Goal: Information Seeking & Learning: Learn about a topic

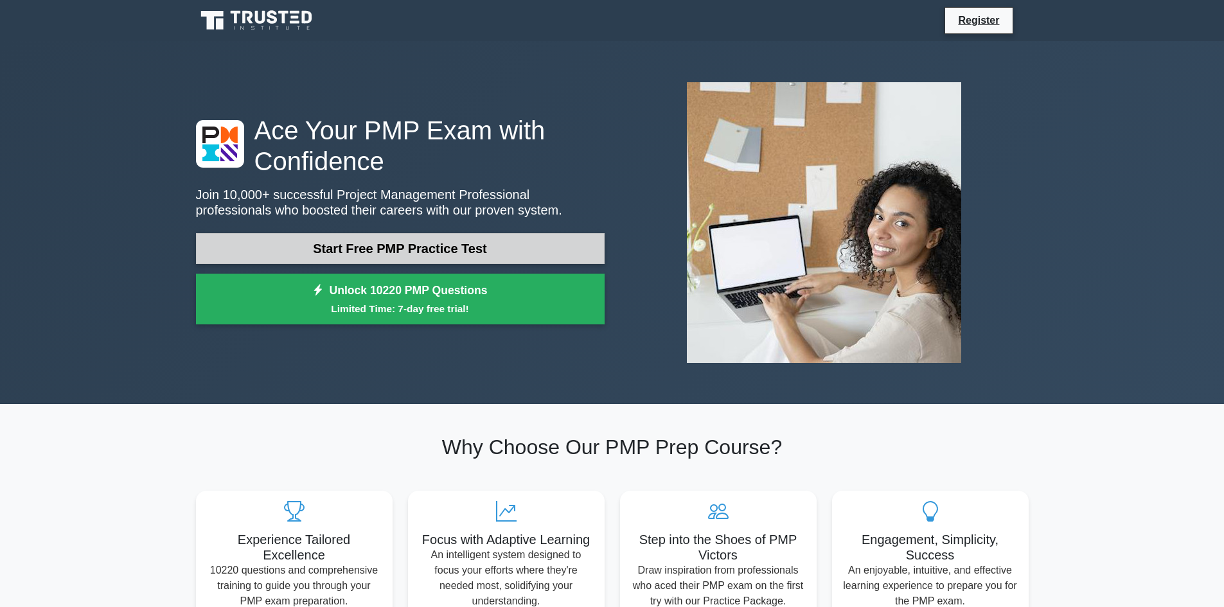
click at [381, 252] on link "Start Free PMP Practice Test" at bounding box center [400, 248] width 409 height 31
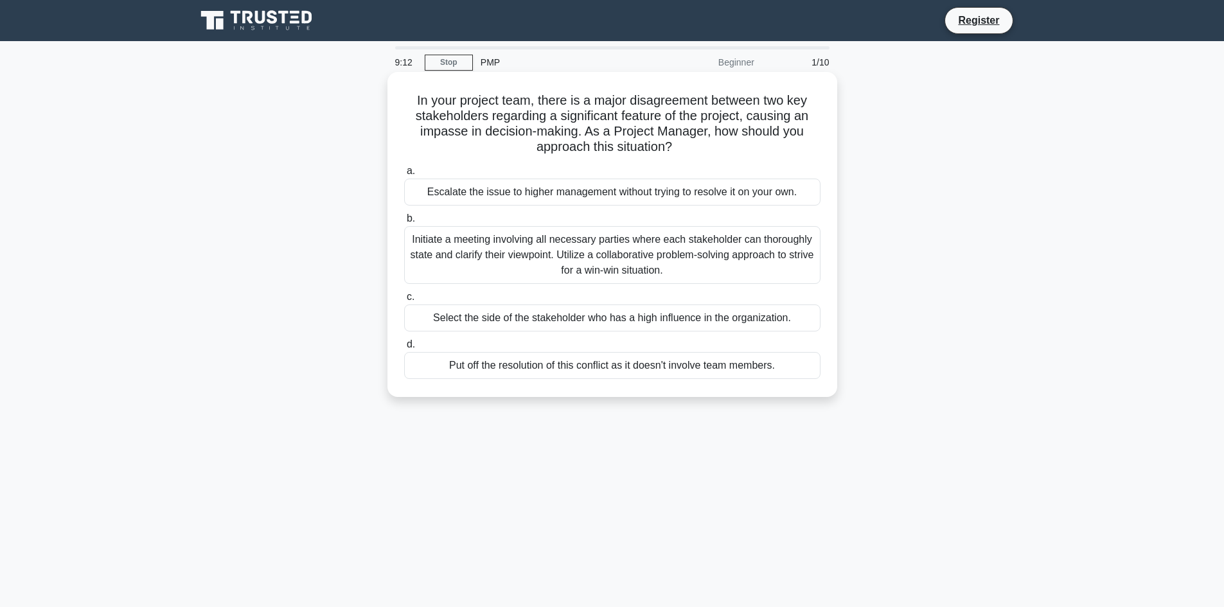
click at [504, 253] on div "Initiate a meeting involving all necessary parties where each stakeholder can t…" at bounding box center [612, 255] width 417 height 58
click at [404, 223] on input "b. Initiate a meeting involving all necessary parties where each stakeholder ca…" at bounding box center [404, 219] width 0 height 8
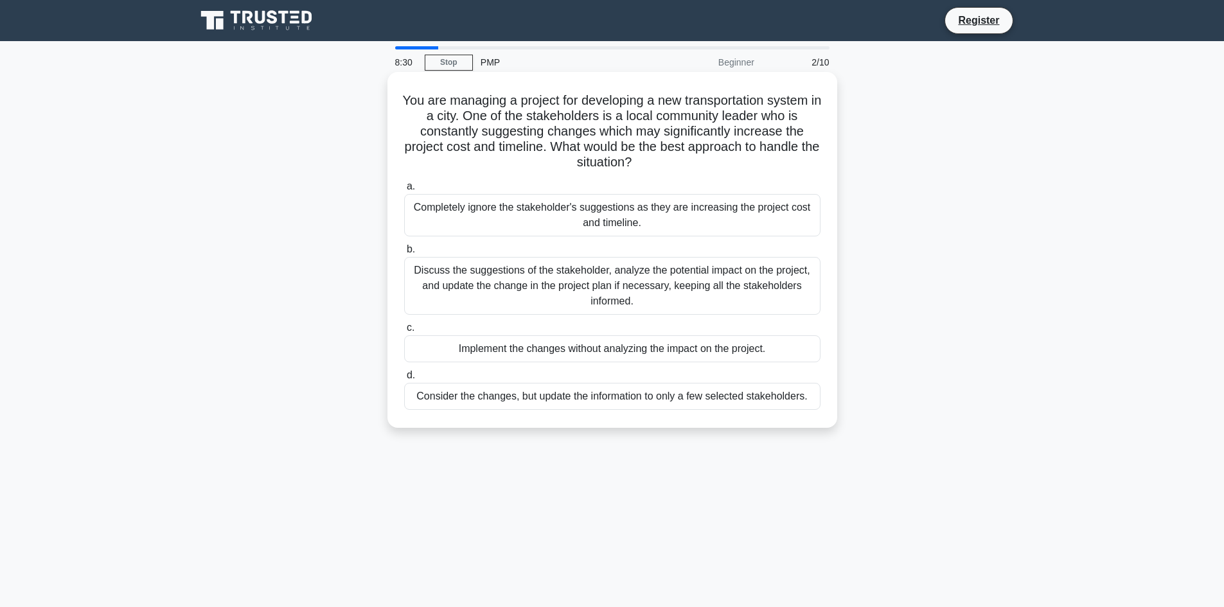
click at [469, 265] on div "Discuss the suggestions of the stakeholder, analyze the potential impact on the…" at bounding box center [612, 286] width 417 height 58
click at [404, 254] on input "b. Discuss the suggestions of the stakeholder, analyze the potential impact on …" at bounding box center [404, 250] width 0 height 8
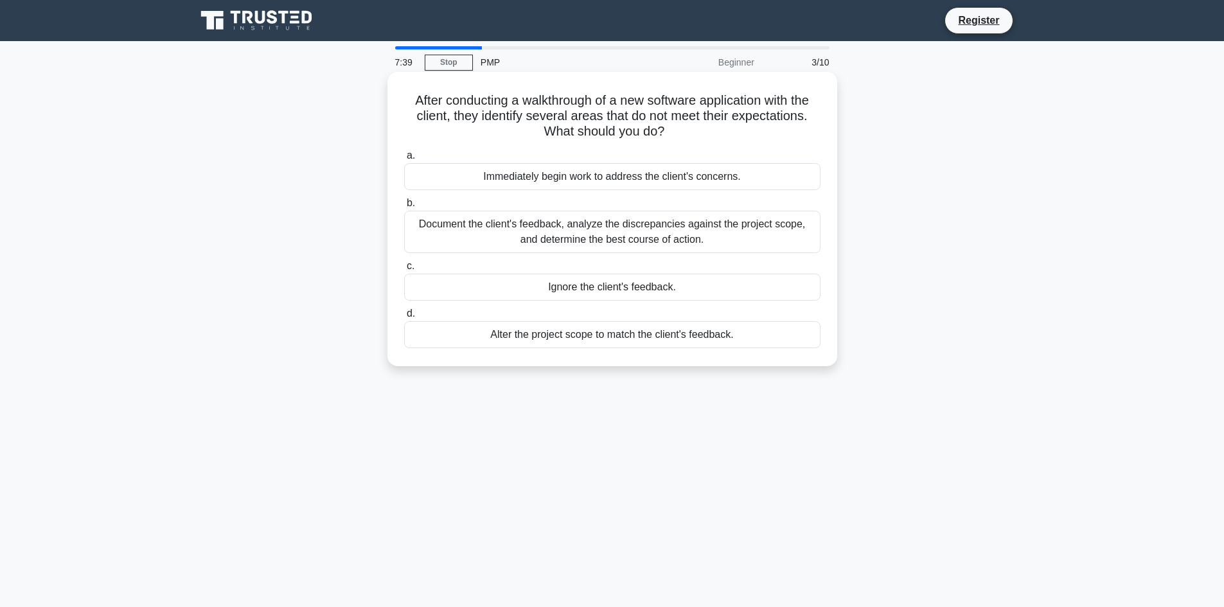
click at [630, 242] on div "Document the client's feedback, analyze the discrepancies against the project s…" at bounding box center [612, 232] width 417 height 42
click at [404, 208] on input "b. Document the client's feedback, analyze the discrepancies against the projec…" at bounding box center [404, 203] width 0 height 8
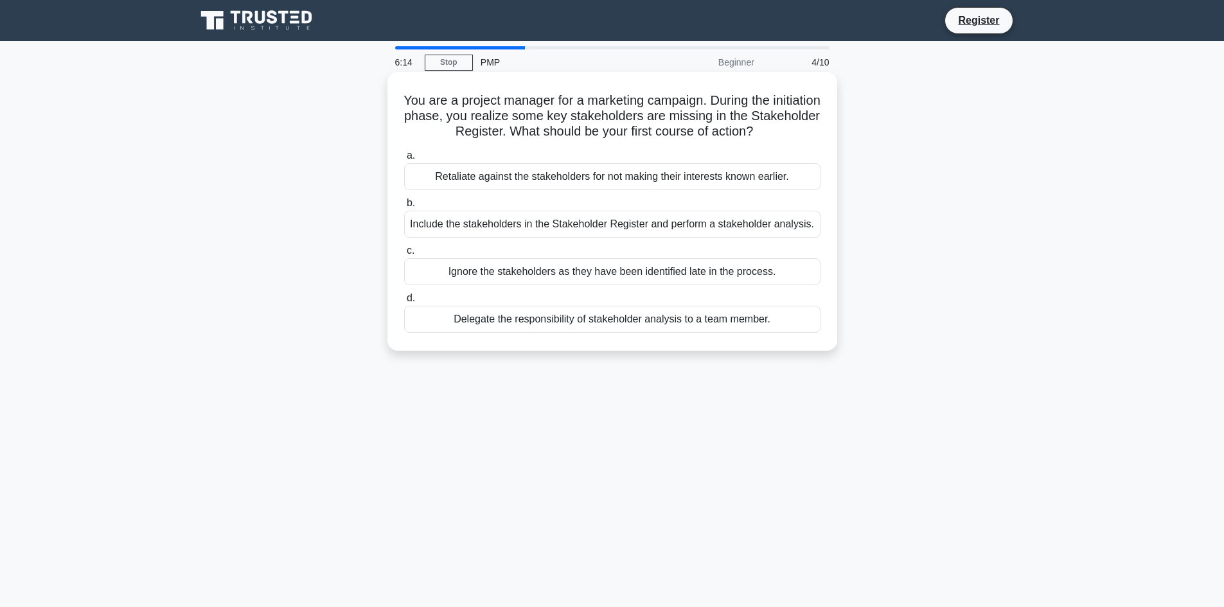
click at [496, 223] on div "Include the stakeholders in the Stakeholder Register and perform a stakeholder …" at bounding box center [612, 224] width 417 height 27
click at [404, 208] on input "b. Include the stakeholders in the Stakeholder Register and perform a stakehold…" at bounding box center [404, 203] width 0 height 8
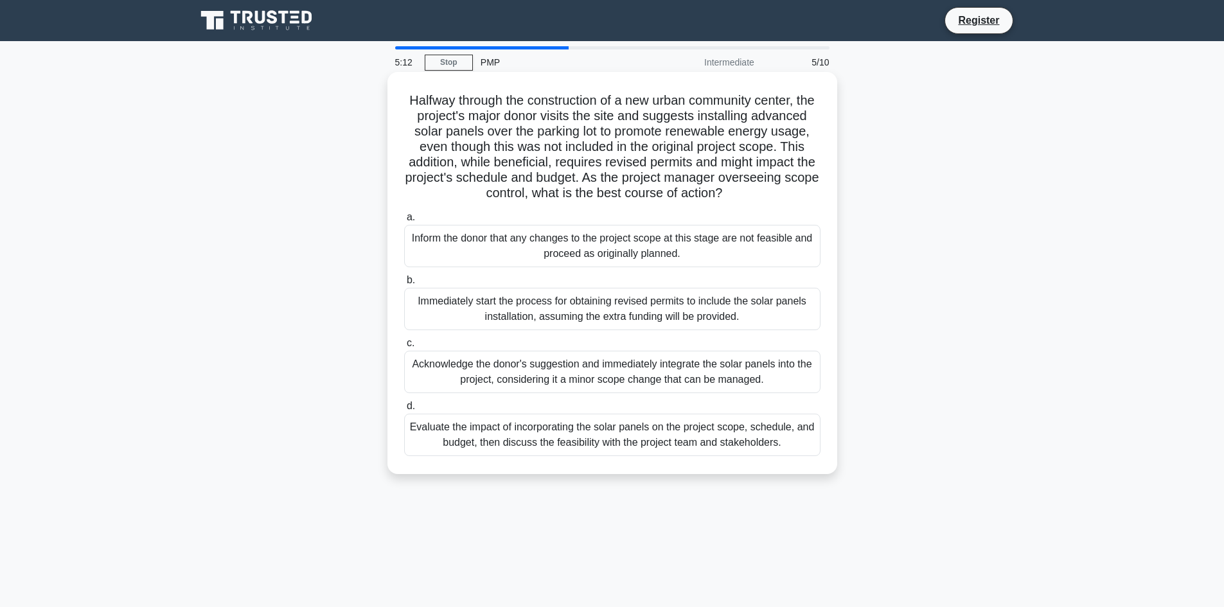
click at [532, 449] on div "Evaluate the impact of incorporating the solar panels on the project scope, sch…" at bounding box center [612, 435] width 417 height 42
click at [404, 411] on input "d. Evaluate the impact of incorporating the solar panels on the project scope, …" at bounding box center [404, 406] width 0 height 8
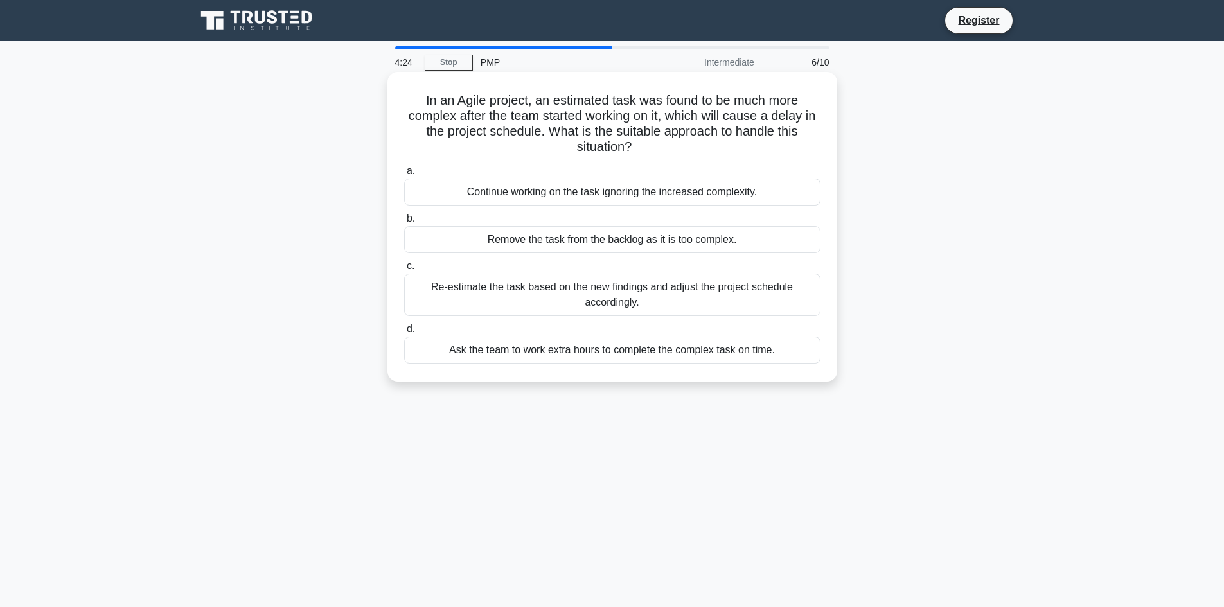
click at [509, 292] on div "Re-estimate the task based on the new findings and adjust the project schedule …" at bounding box center [612, 295] width 417 height 42
click at [404, 271] on input "c. Re-estimate the task based on the new findings and adjust the project schedu…" at bounding box center [404, 266] width 0 height 8
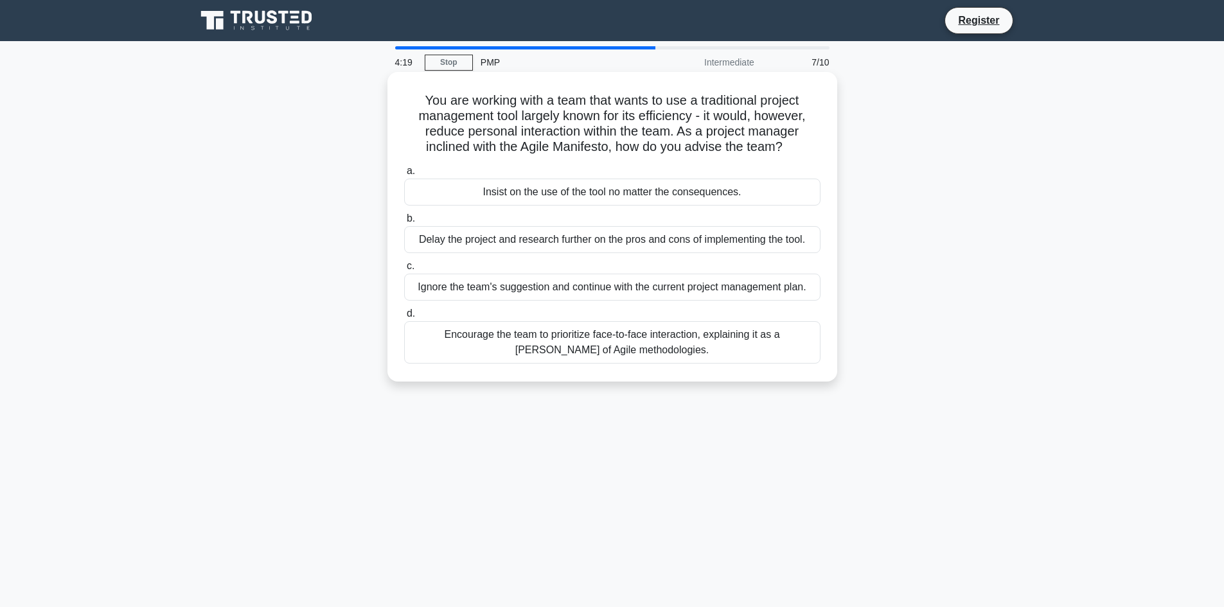
click at [494, 332] on div "Encourage the team to prioritize face-to-face interaction, explaining it as a t…" at bounding box center [612, 342] width 417 height 42
click at [404, 318] on input "d. Encourage the team to prioritize face-to-face interaction, explaining it as …" at bounding box center [404, 314] width 0 height 8
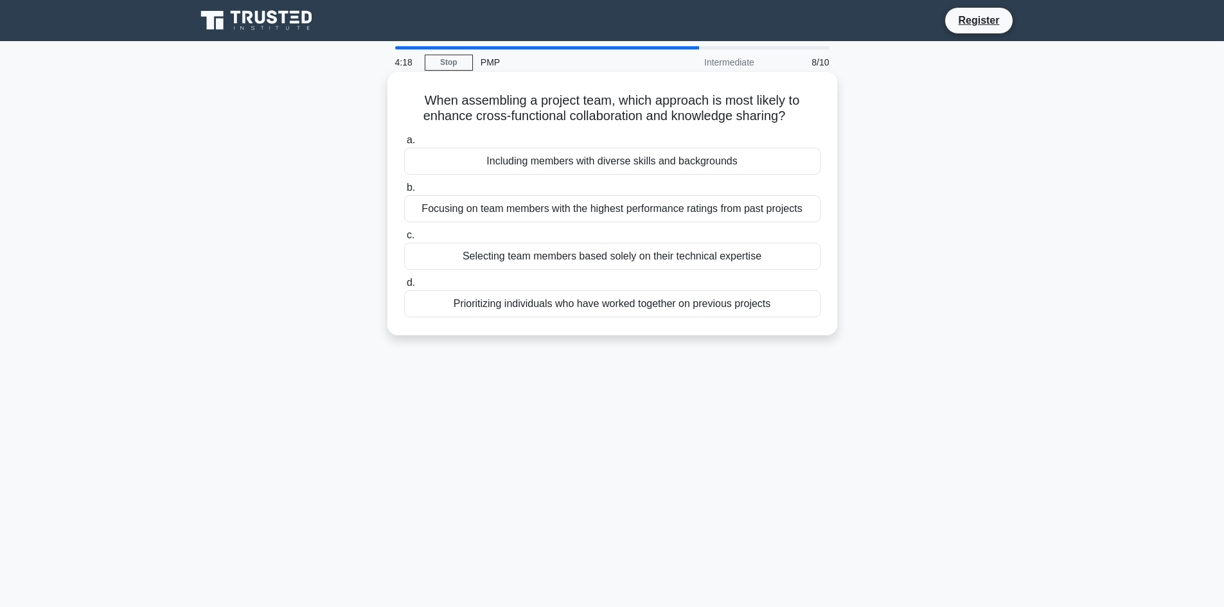
click at [513, 215] on div "Focusing on team members with the highest performance ratings from past projects" at bounding box center [612, 208] width 417 height 27
click at [404, 192] on input "b. Focusing on team members with the highest performance ratings from past proj…" at bounding box center [404, 188] width 0 height 8
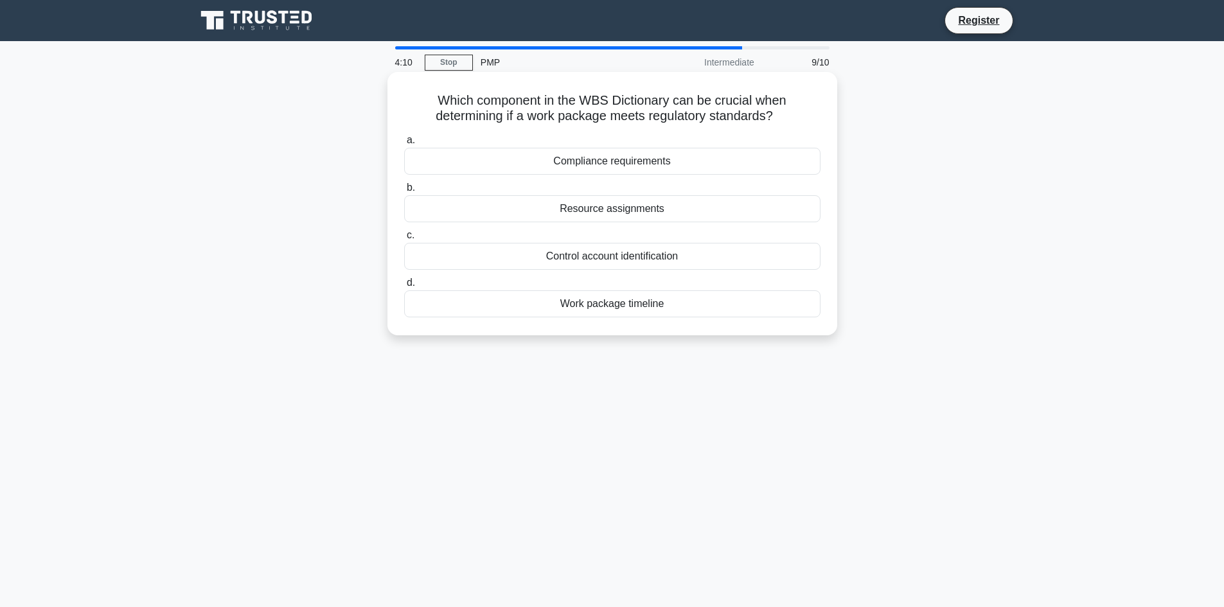
click at [595, 158] on div "Compliance requirements" at bounding box center [612, 161] width 417 height 27
click at [404, 145] on input "a. Compliance requirements" at bounding box center [404, 140] width 0 height 8
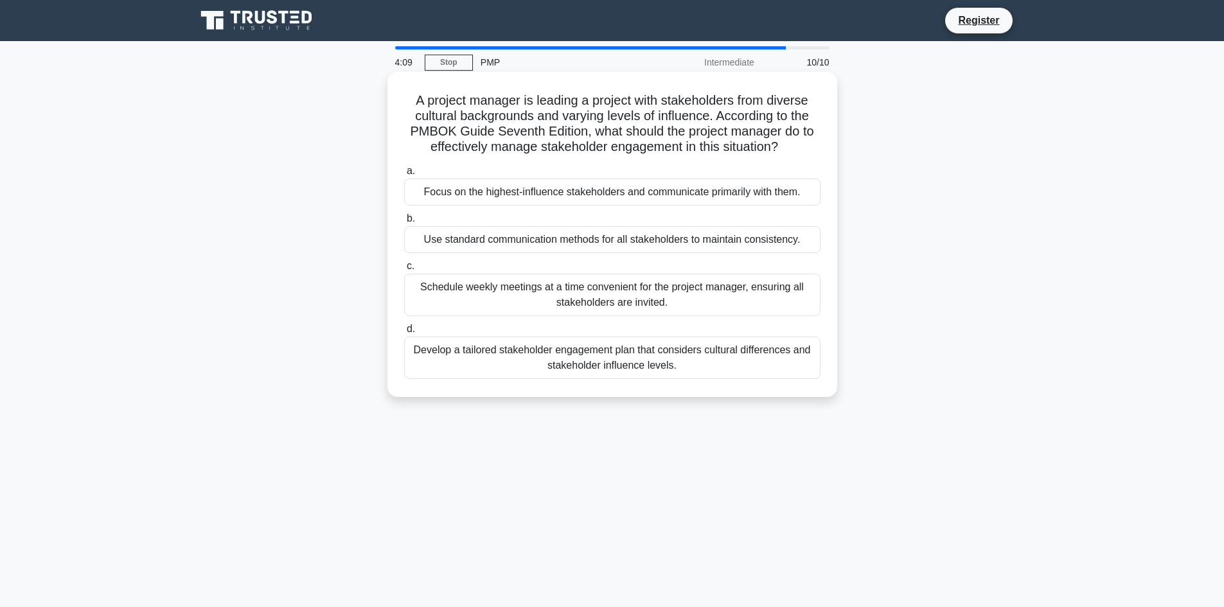
click at [589, 197] on div "Focus on the highest-influence stakeholders and communicate primarily with them." at bounding box center [612, 192] width 417 height 27
click at [404, 175] on input "a. Focus on the highest-influence stakeholders and communicate primarily with t…" at bounding box center [404, 171] width 0 height 8
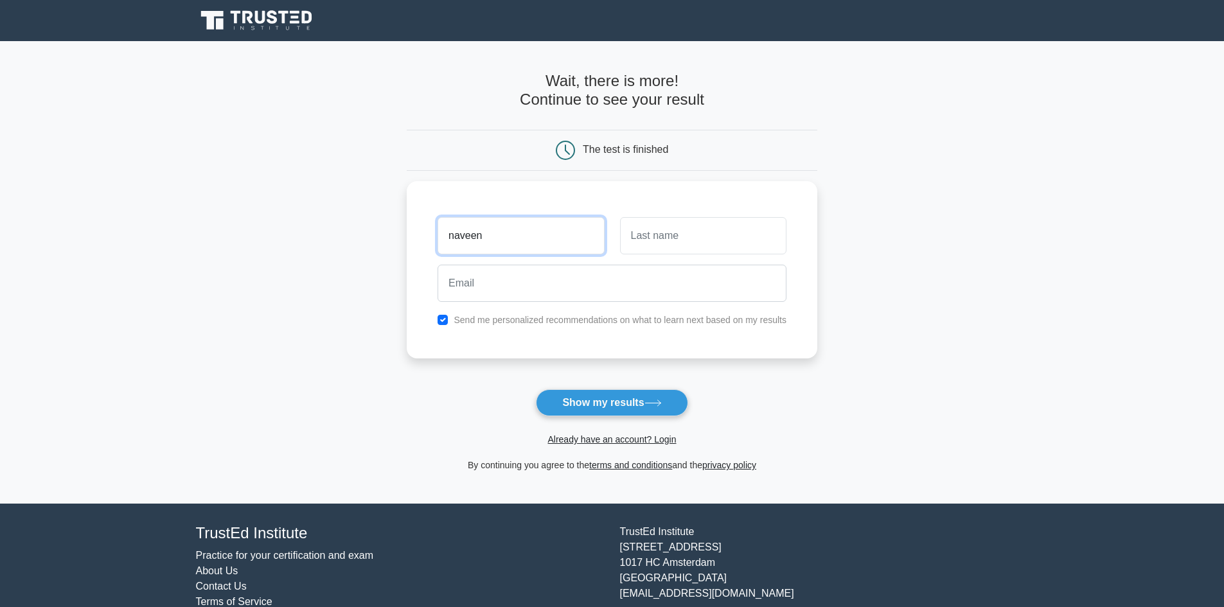
type input "naveen"
type input "kumar"
click at [521, 287] on input "email" at bounding box center [612, 280] width 349 height 37
type input "naveensmart73@gmail.com"
click at [598, 412] on button "Show my results" at bounding box center [612, 403] width 152 height 27
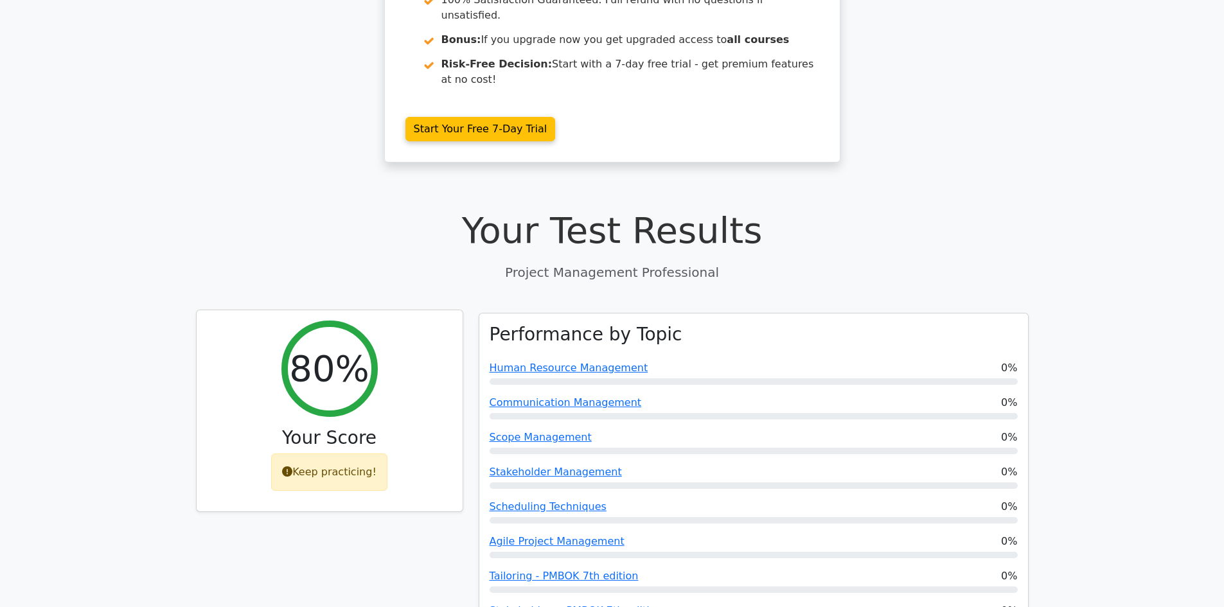
scroll to position [291, 0]
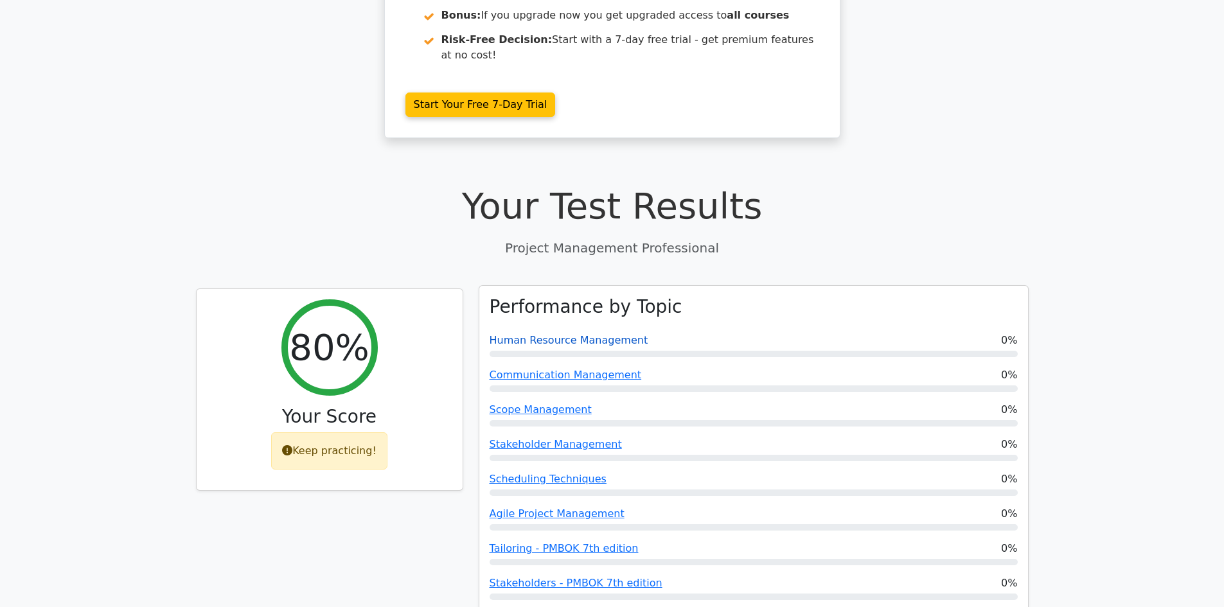
click at [539, 334] on link "Human Resource Management" at bounding box center [569, 340] width 159 height 12
